Goal: Information Seeking & Learning: Learn about a topic

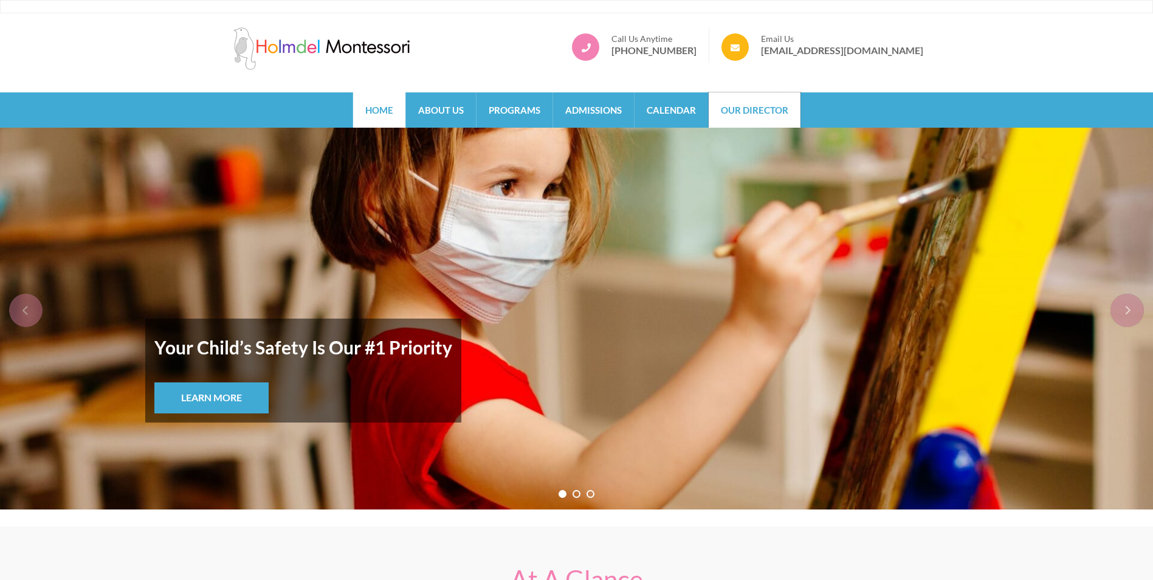
click at [747, 109] on link "Our Director" at bounding box center [754, 109] width 92 height 35
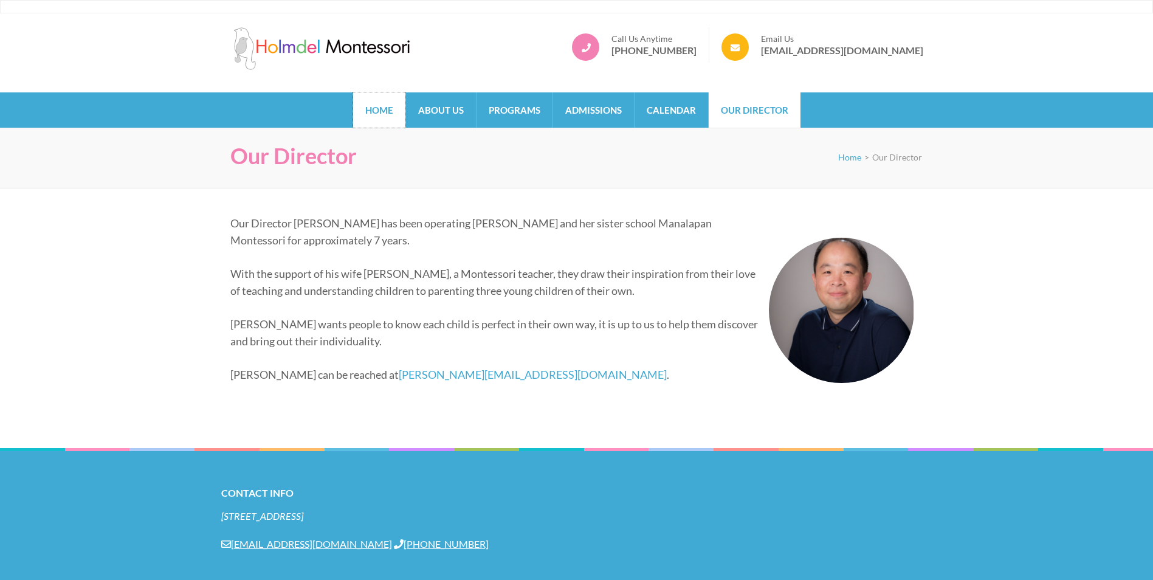
click at [370, 109] on link "Home" at bounding box center [379, 109] width 52 height 35
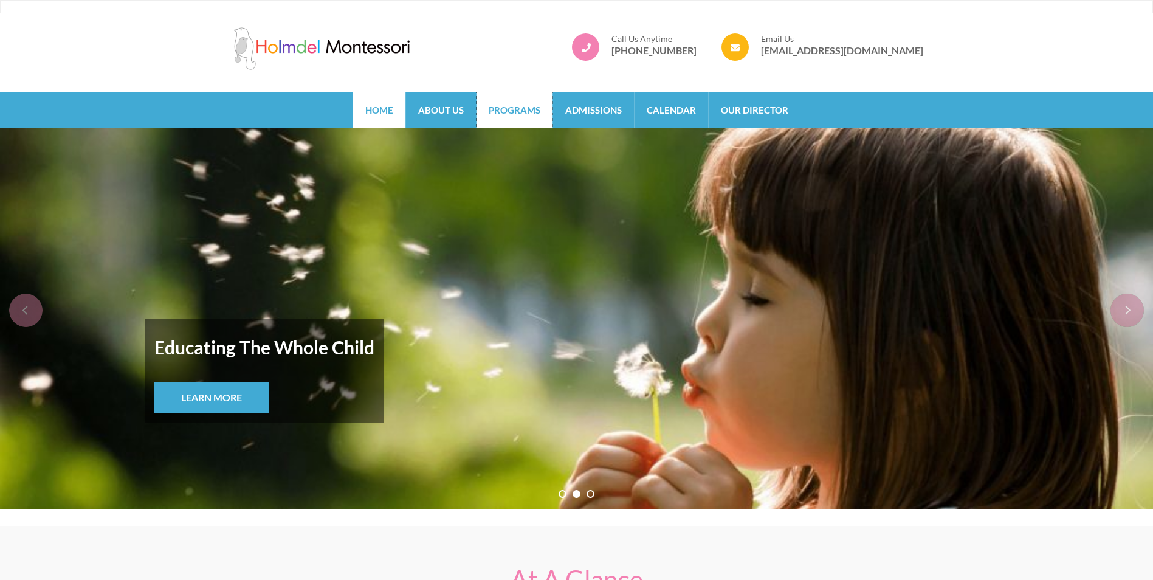
click at [526, 115] on link "Programs" at bounding box center [514, 109] width 76 height 35
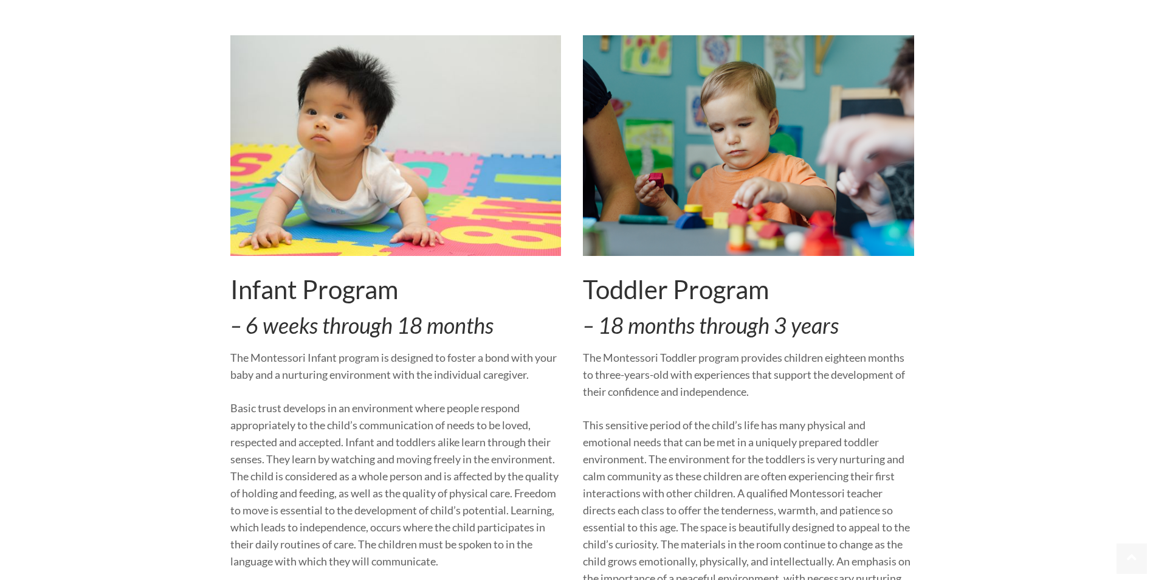
scroll to position [304, 0]
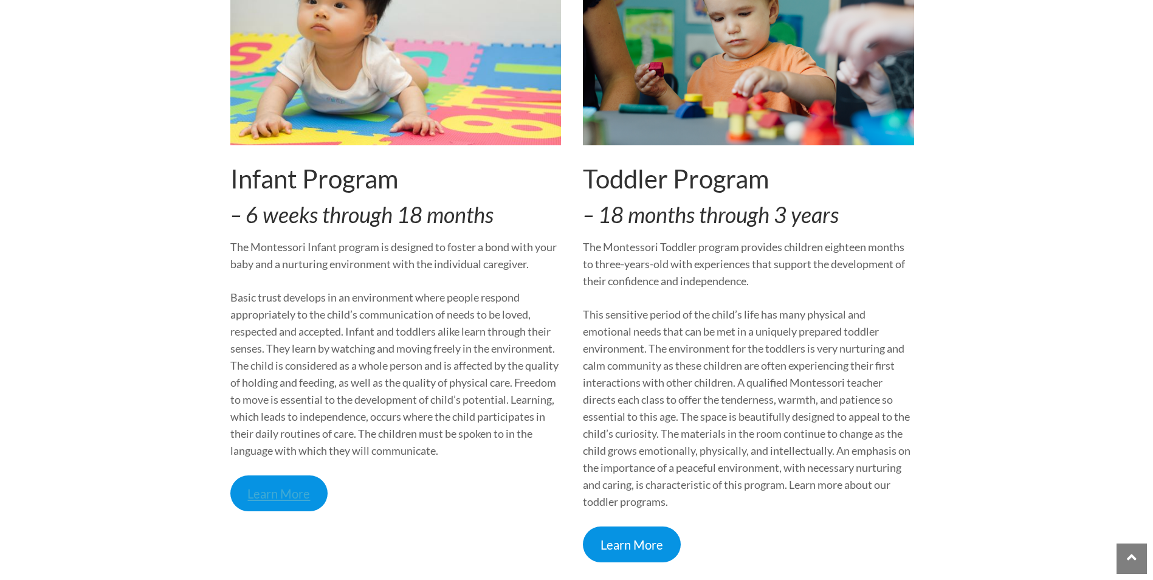
click at [294, 491] on link "Learn More" at bounding box center [279, 493] width 98 height 36
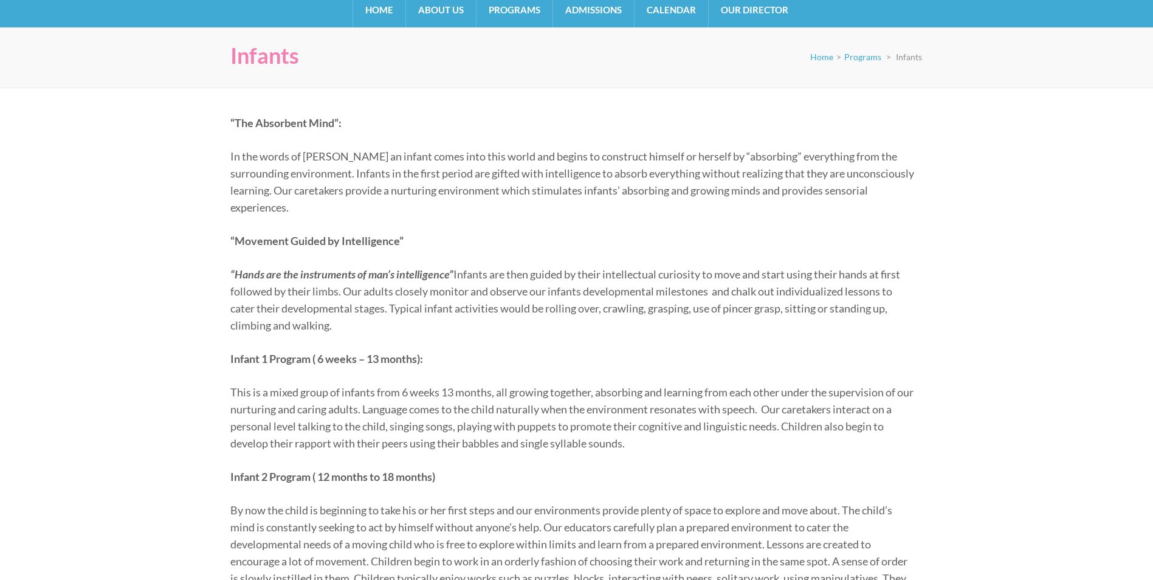
scroll to position [122, 0]
